Goal: Task Accomplishment & Management: Manage account settings

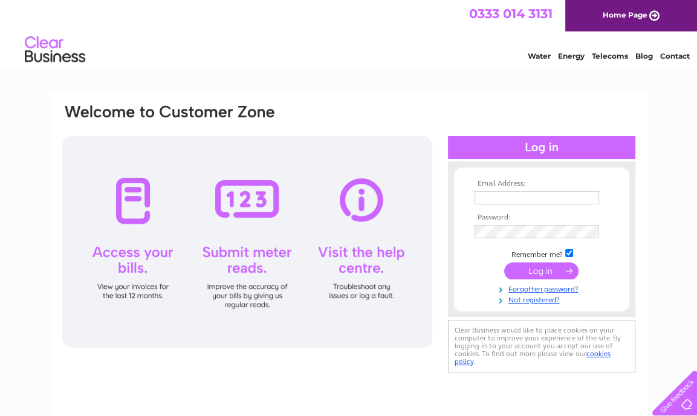
click at [521, 190] on td at bounding box center [542, 197] width 140 height 19
click at [521, 194] on input "text" at bounding box center [538, 198] width 126 height 15
type input "info@brunel-pets.co.uk"
click at [504, 263] on input "submit" at bounding box center [541, 271] width 74 height 17
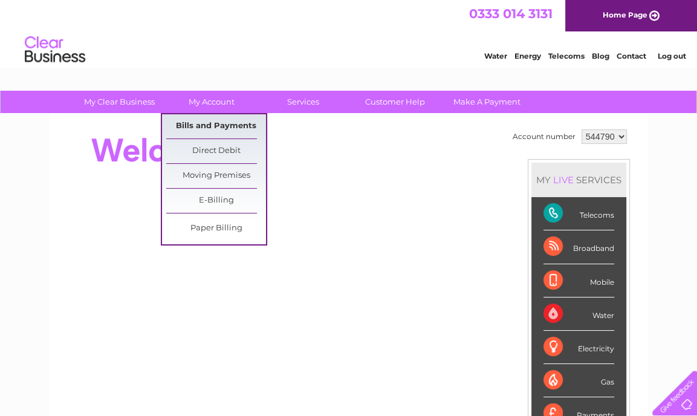
click at [195, 128] on link "Bills and Payments" at bounding box center [216, 126] width 100 height 24
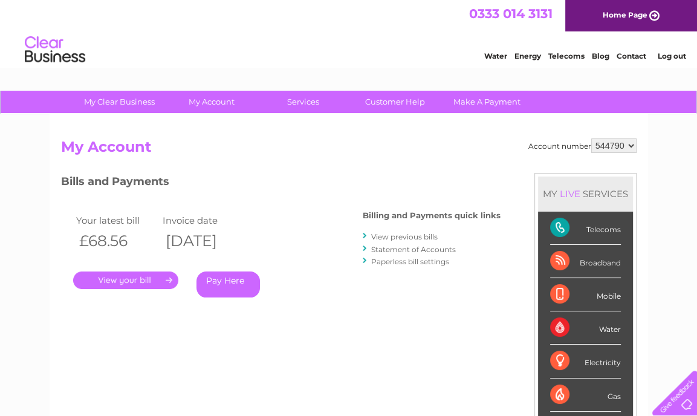
scroll to position [121, 0]
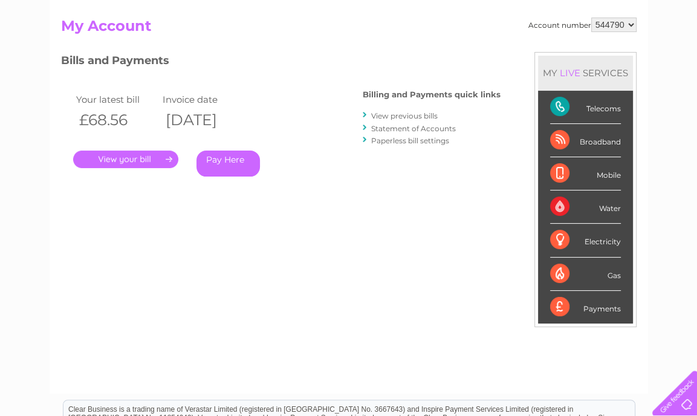
click at [141, 158] on link "." at bounding box center [125, 160] width 105 height 18
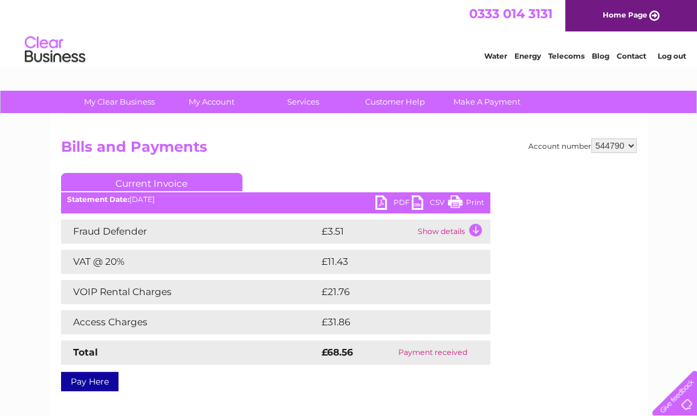
click at [445, 229] on td "Show details" at bounding box center [453, 231] width 76 height 24
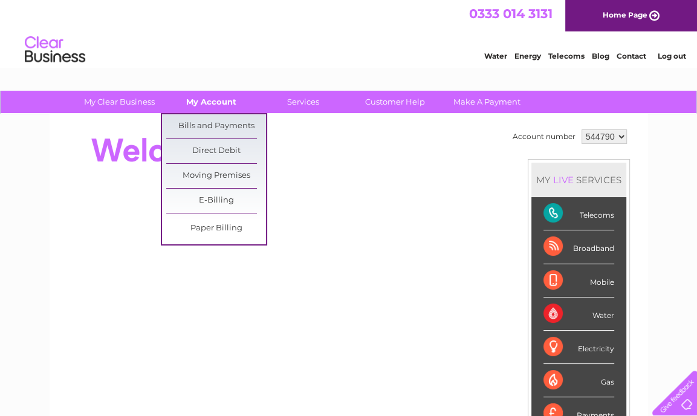
click at [216, 100] on link "My Account" at bounding box center [211, 102] width 100 height 22
click at [215, 123] on link "Bills and Payments" at bounding box center [216, 126] width 100 height 24
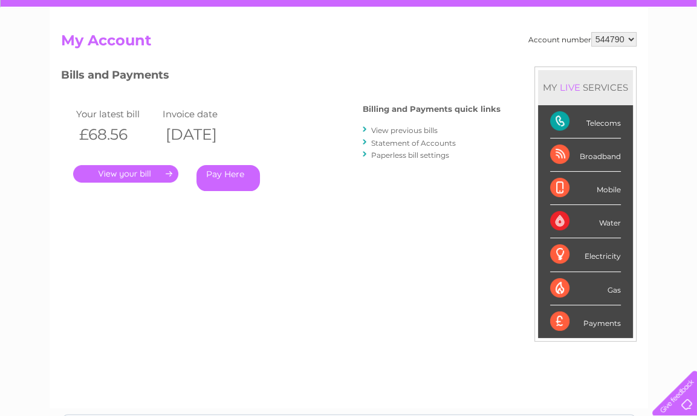
scroll to position [121, 0]
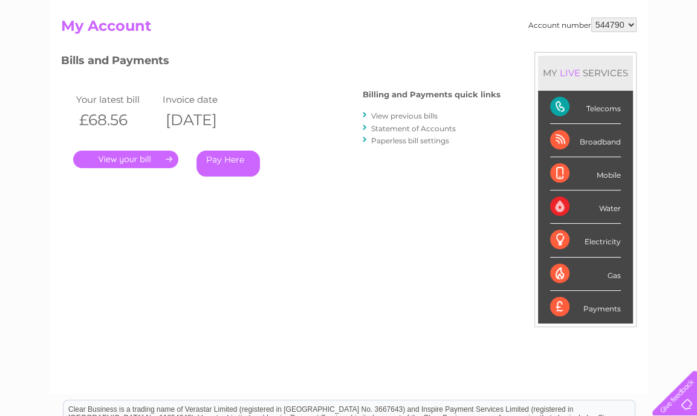
click at [116, 159] on link "." at bounding box center [125, 160] width 105 height 18
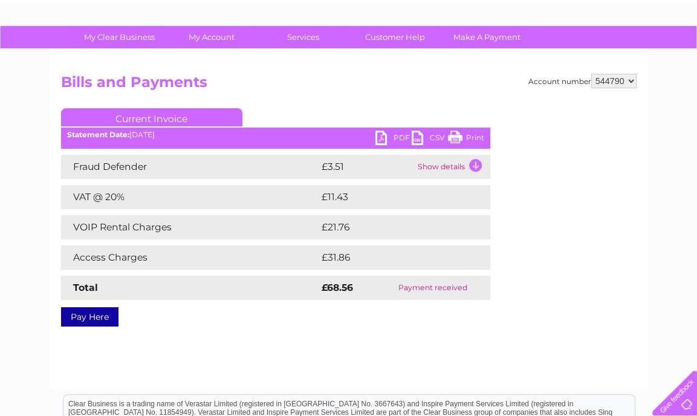
scroll to position [60, 0]
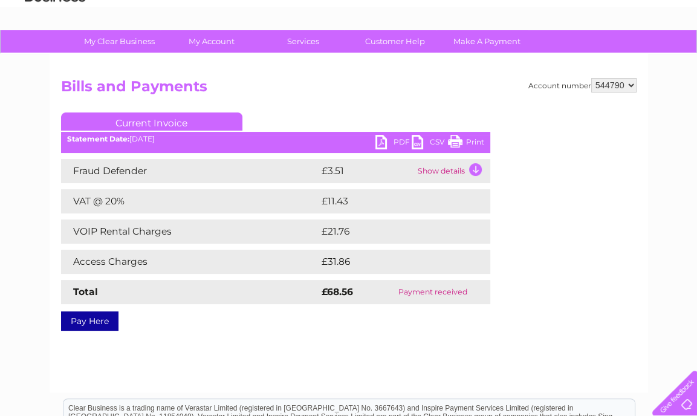
click at [443, 173] on td "Show details" at bounding box center [453, 171] width 76 height 24
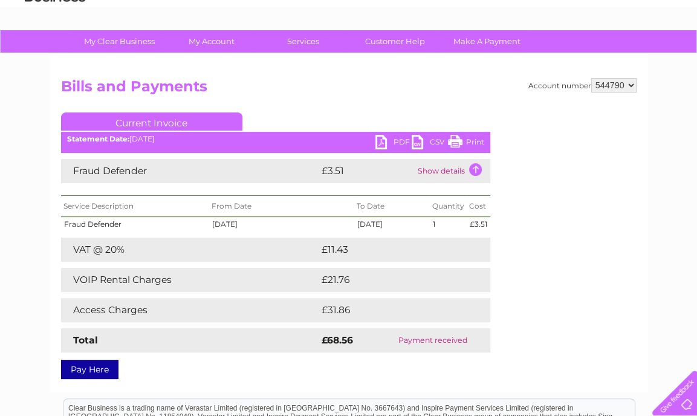
click at [93, 219] on td "Fraud Defender" at bounding box center [135, 224] width 148 height 15
click at [383, 142] on link "PDF" at bounding box center [393, 144] width 36 height 18
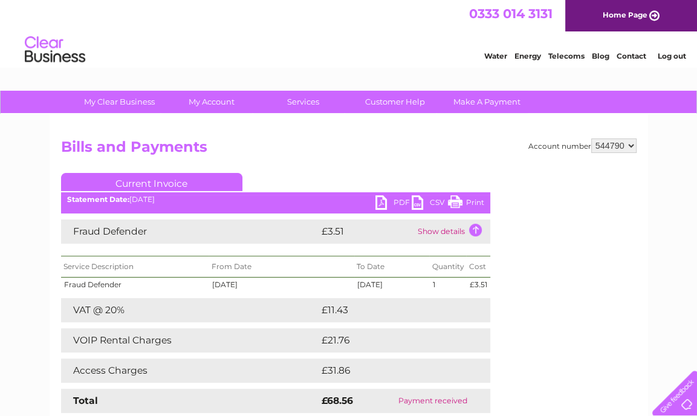
scroll to position [0, 0]
click at [666, 53] on link "Log out" at bounding box center [671, 55] width 28 height 9
